Goal: Find specific page/section: Find specific page/section

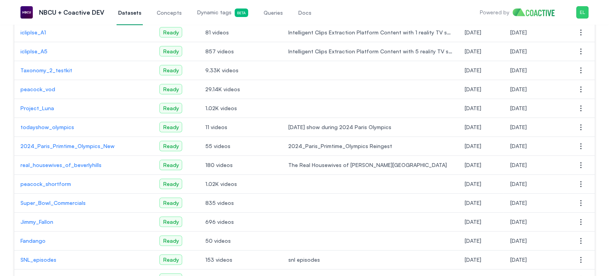
scroll to position [265, 0]
click at [52, 86] on p "peacock_vod" at bounding box center [83, 89] width 127 height 8
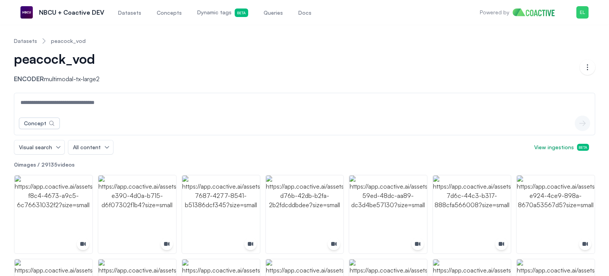
click at [29, 42] on link "Datasets" at bounding box center [25, 41] width 23 height 8
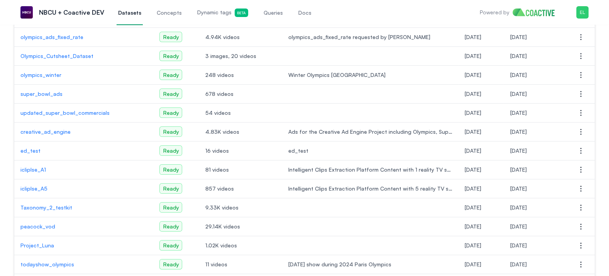
scroll to position [128, 0]
click at [81, 110] on p "updated_super_bowl_commercials" at bounding box center [83, 112] width 127 height 8
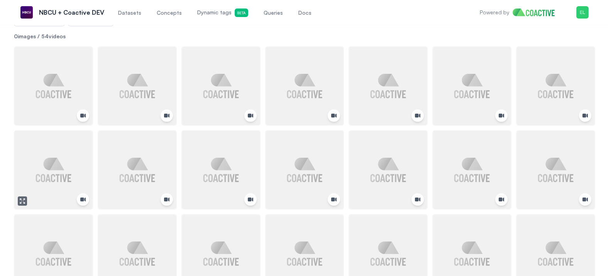
click at [67, 165] on img "button" at bounding box center [54, 170] width 78 height 78
